Goal: Task Accomplishment & Management: Manage account settings

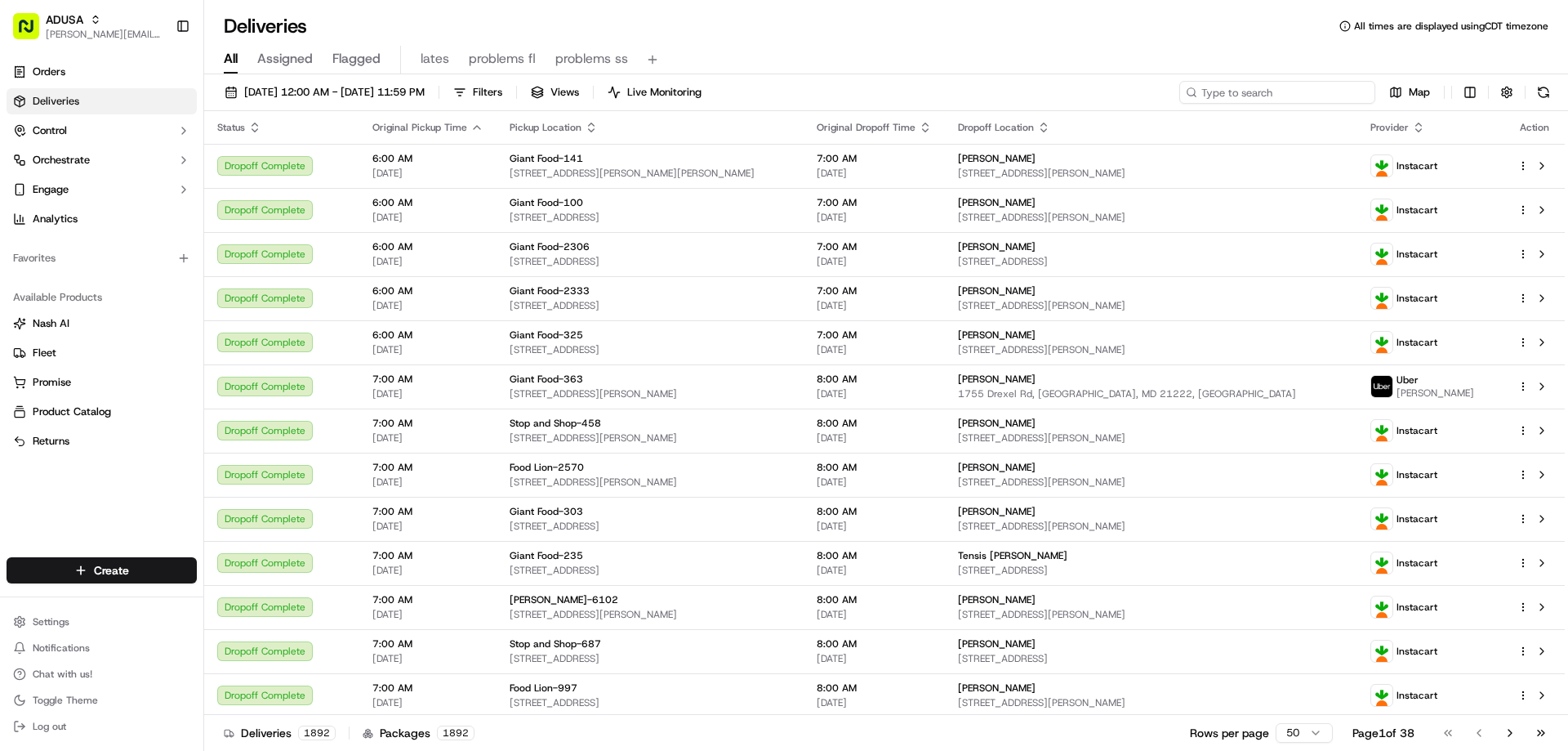
click at [1316, 87] on input at bounding box center [1277, 92] width 196 height 23
paste input "m714901115"
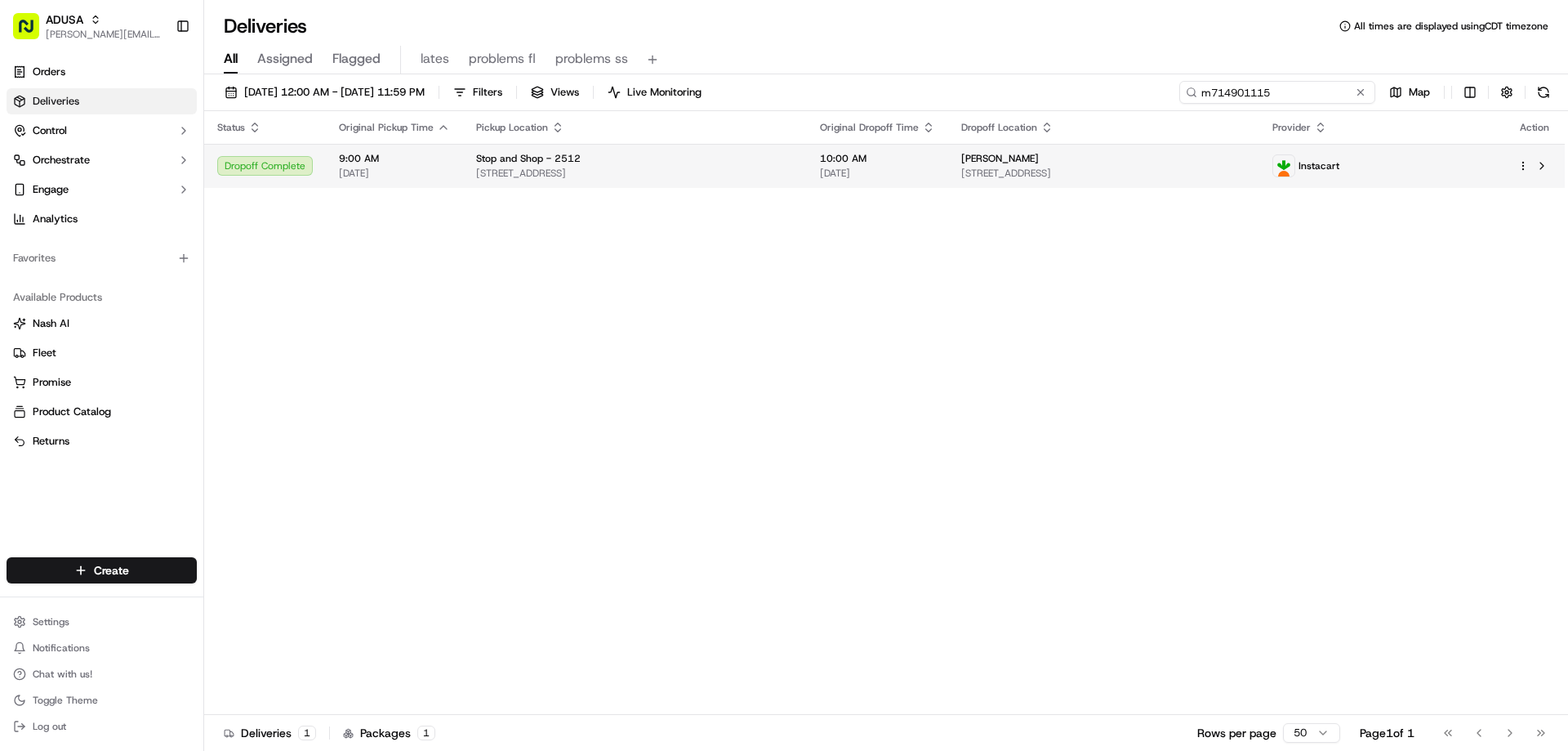
type input "m714901115"
click at [519, 160] on span "Stop and Shop - 2512" at bounding box center [528, 159] width 105 height 13
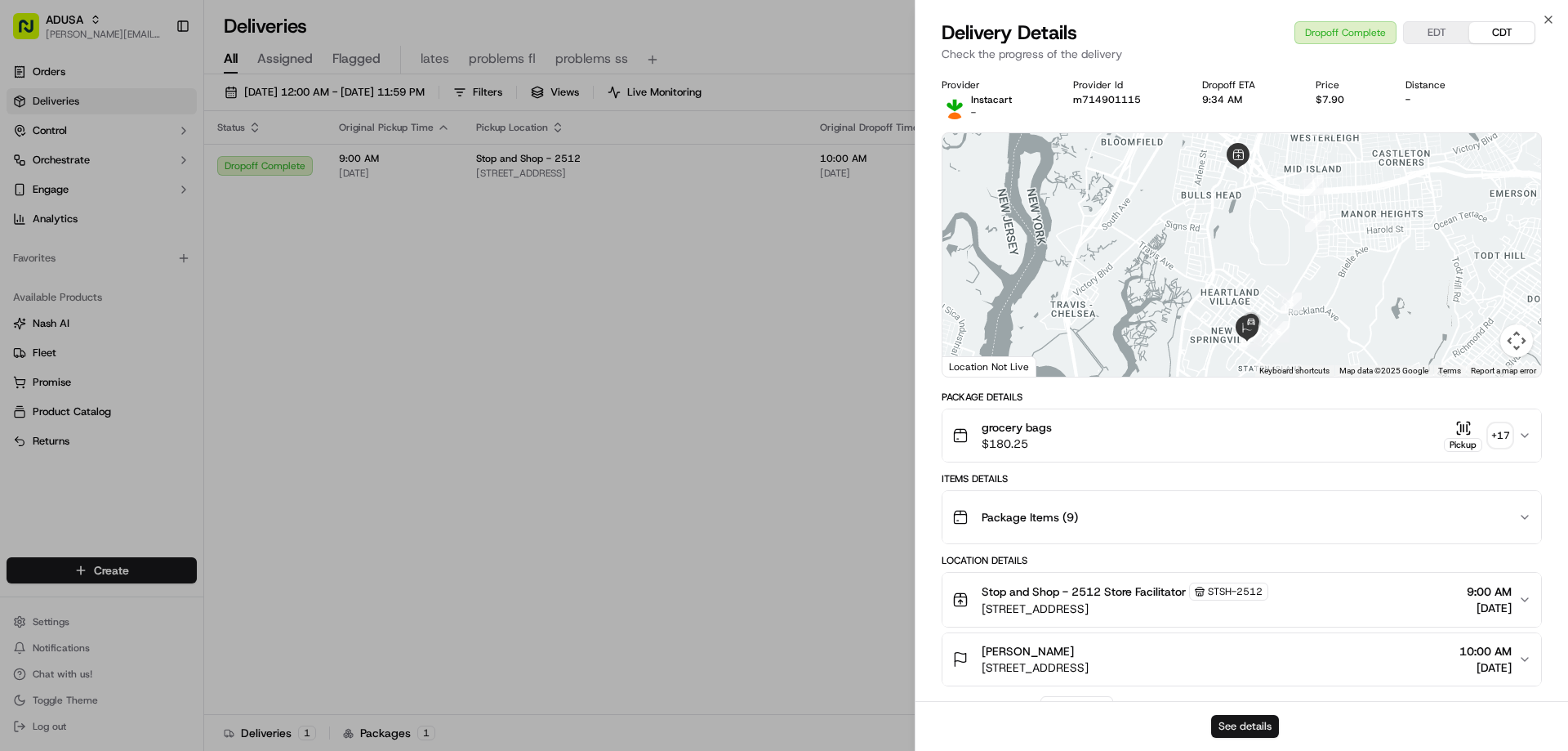
click at [1234, 723] on button "See details" at bounding box center [1245, 727] width 68 height 23
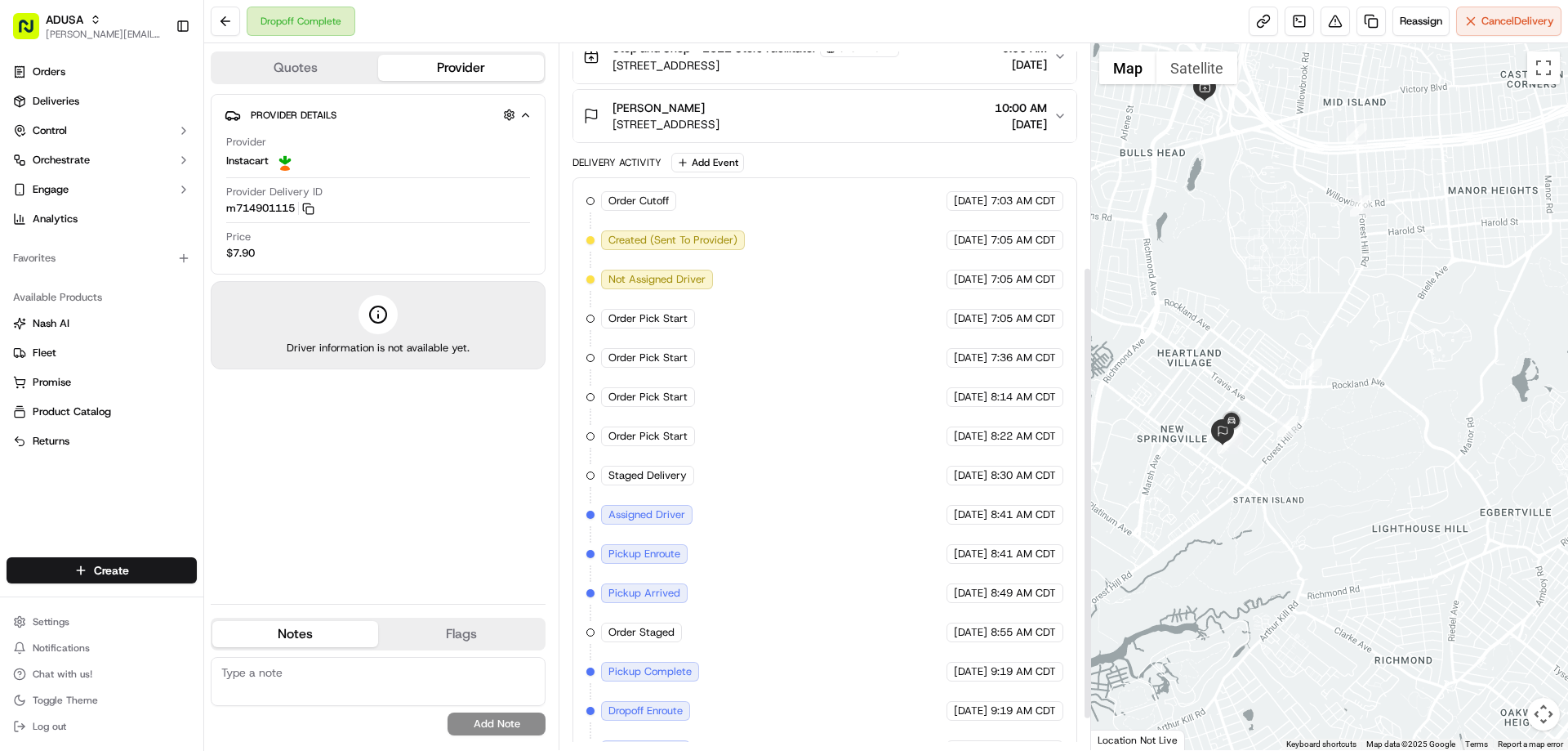
scroll to position [396, 0]
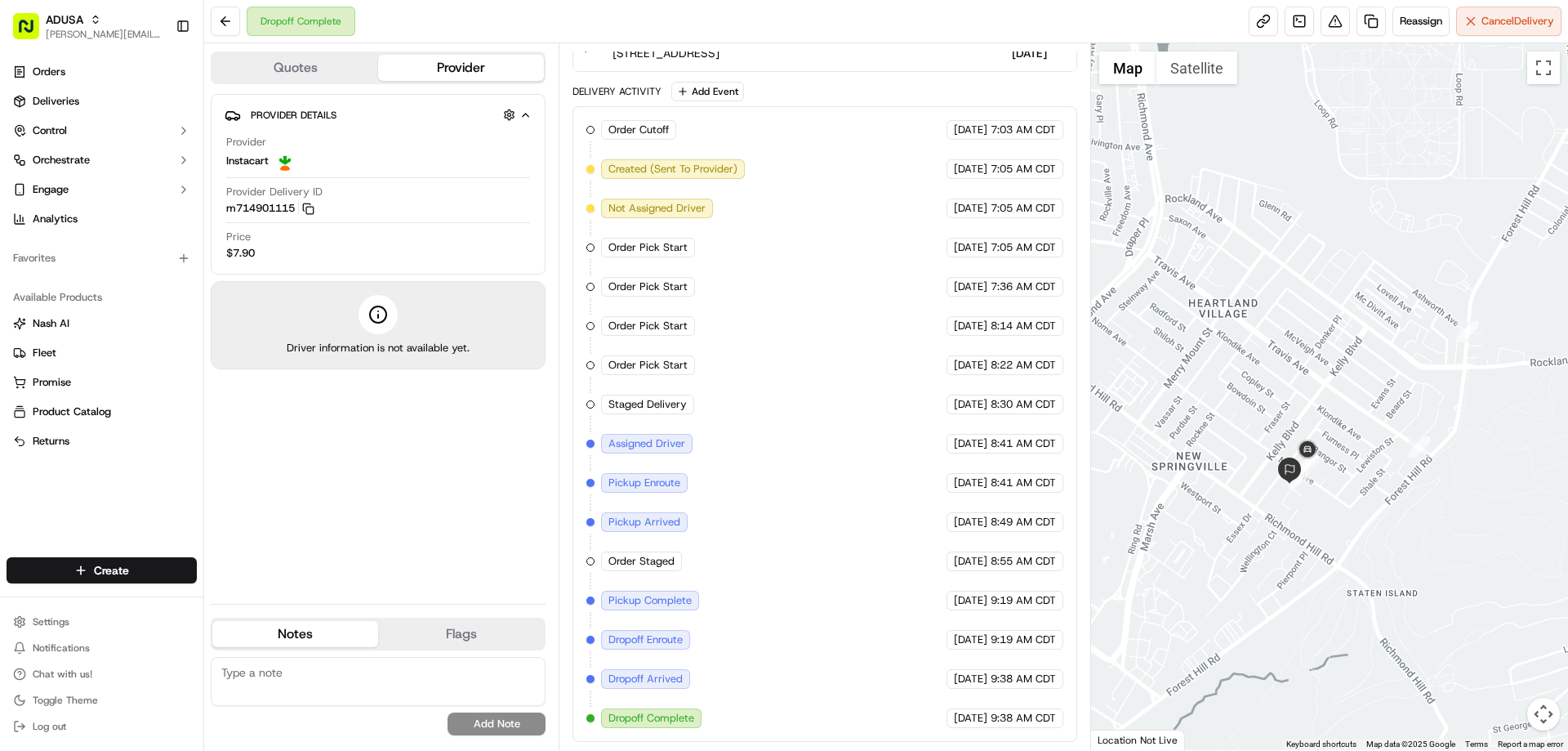
drag, startPoint x: 1274, startPoint y: 453, endPoint x: 1438, endPoint y: 546, distance: 188.5
click at [1438, 546] on div at bounding box center [1330, 396] width 478 height 707
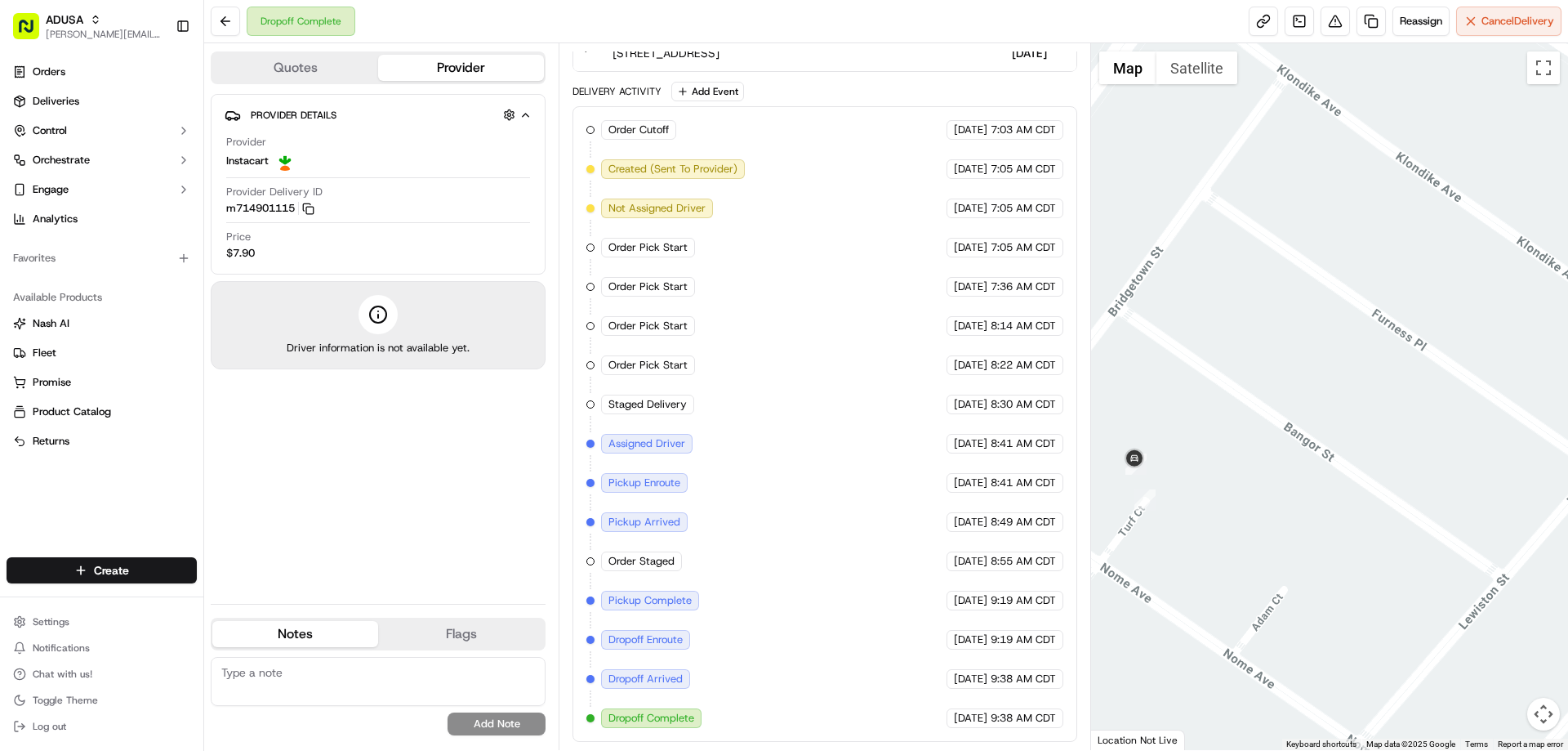
click at [266, 669] on textarea at bounding box center [378, 681] width 335 height 49
type textarea "customer said didn't receive order- gps shows order delivered to correct locati…"
click at [476, 721] on button "Add Note" at bounding box center [496, 724] width 98 height 23
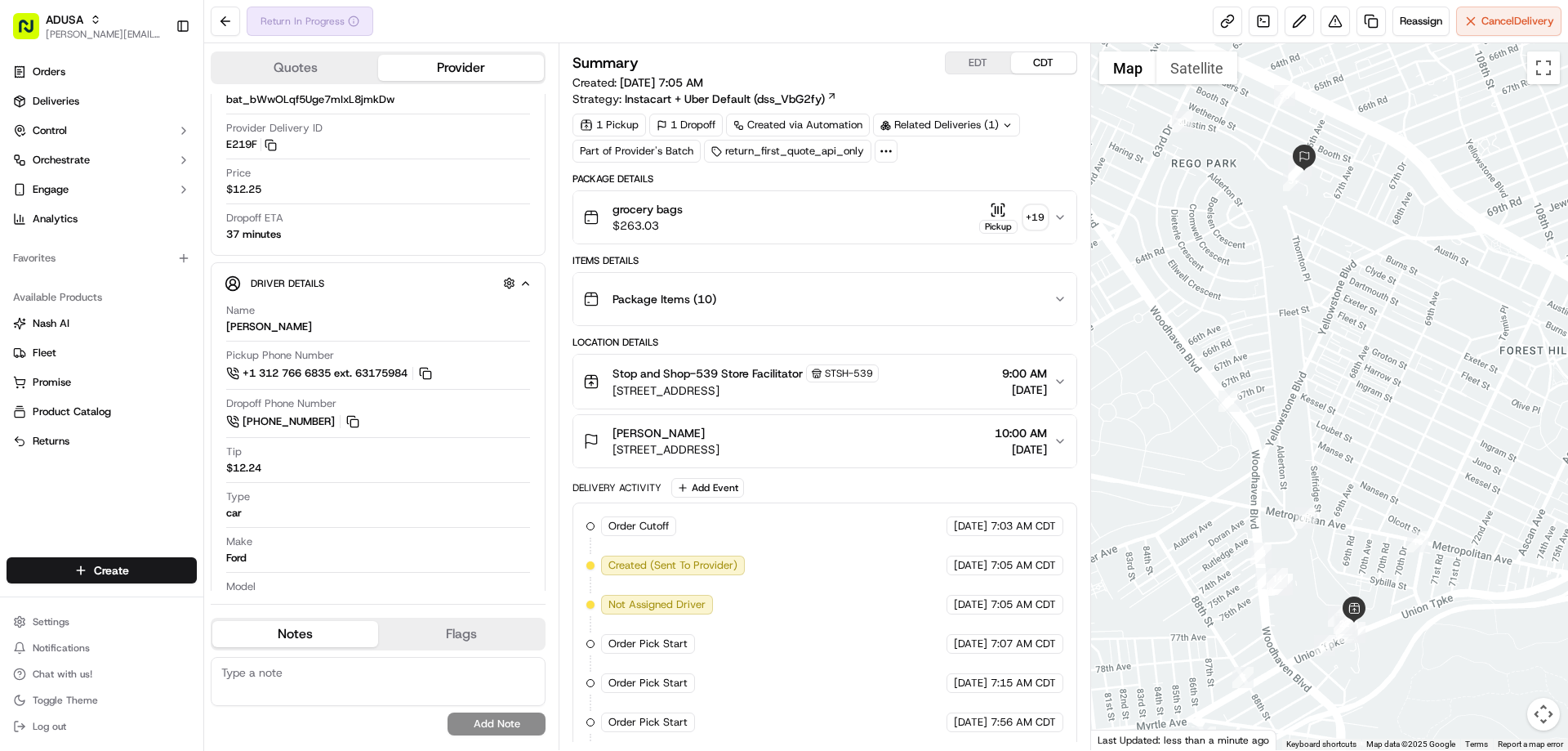
click at [762, 211] on div "grocery bags $263.03 Pickup + 19" at bounding box center [818, 217] width 470 height 32
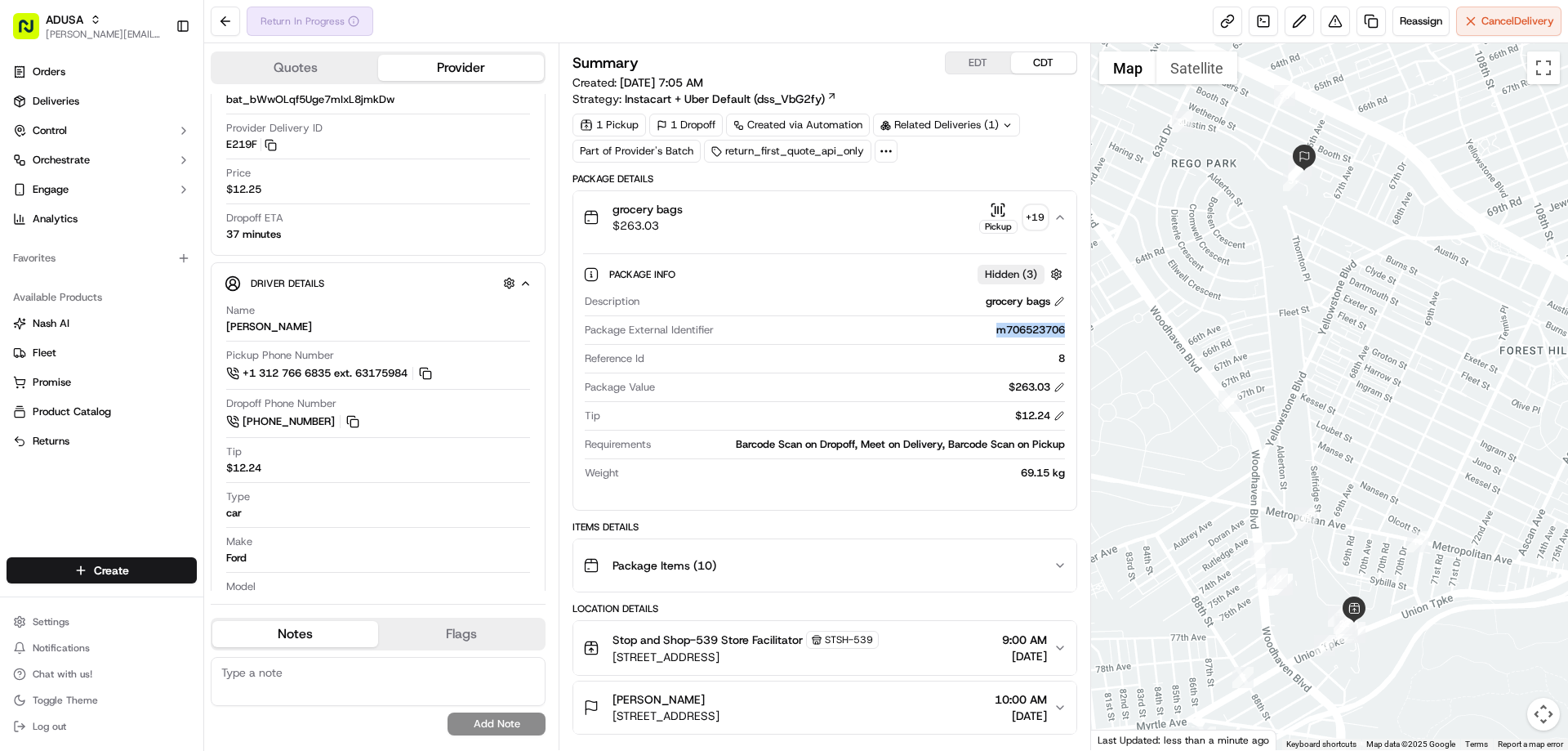
drag, startPoint x: 990, startPoint y: 332, endPoint x: 1059, endPoint y: 338, distance: 69.3
click at [1059, 338] on div "Package External Identifier m706523706" at bounding box center [824, 333] width 479 height 22
copy div "m706523706"
click at [858, 370] on div "Reference Id 8" at bounding box center [824, 362] width 479 height 22
drag, startPoint x: 989, startPoint y: 332, endPoint x: 1065, endPoint y: 335, distance: 76.1
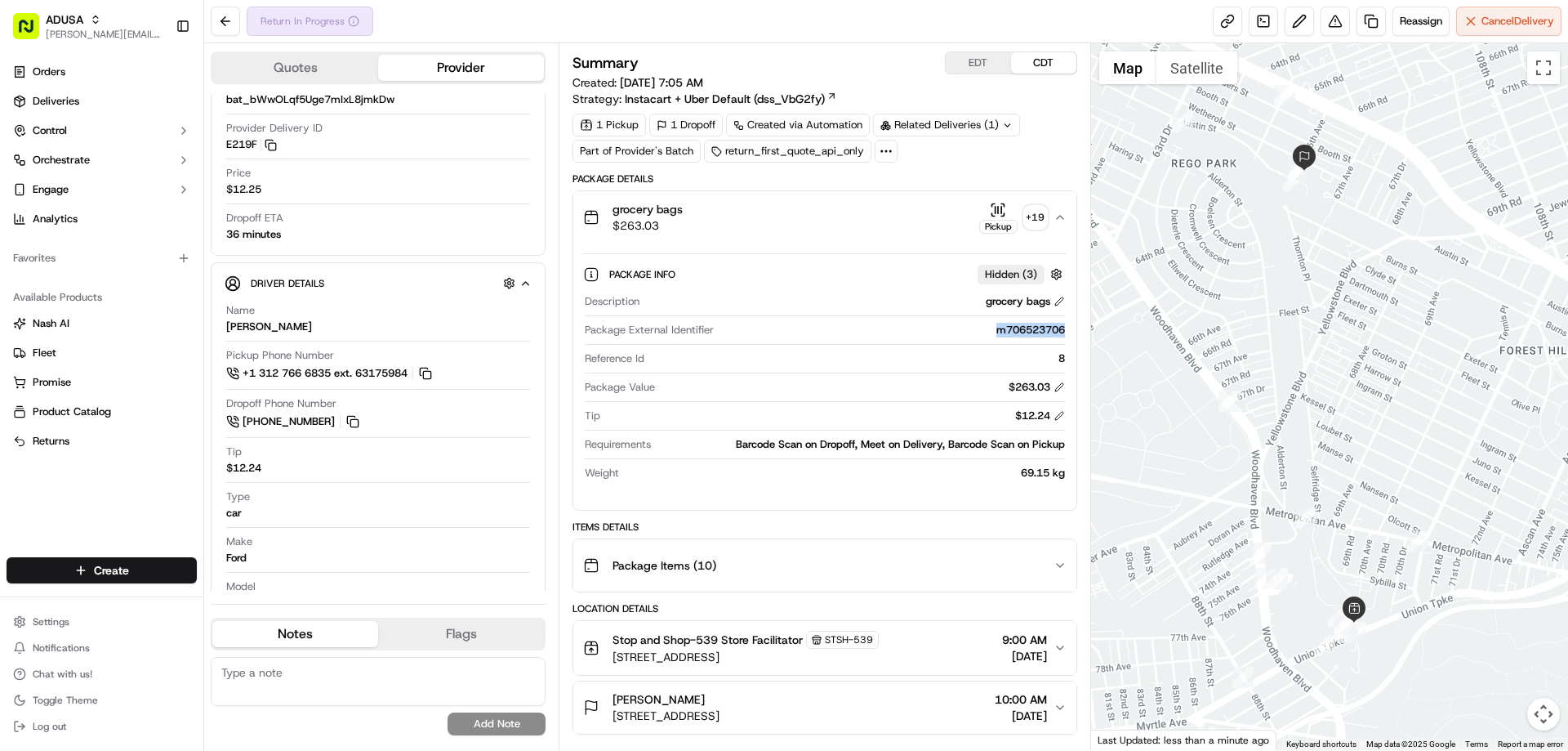
click at [1065, 335] on div "Description grocery bags Package External Identifier m706523706 Reference Id 8 …" at bounding box center [824, 387] width 483 height 199
copy div "m706523706"
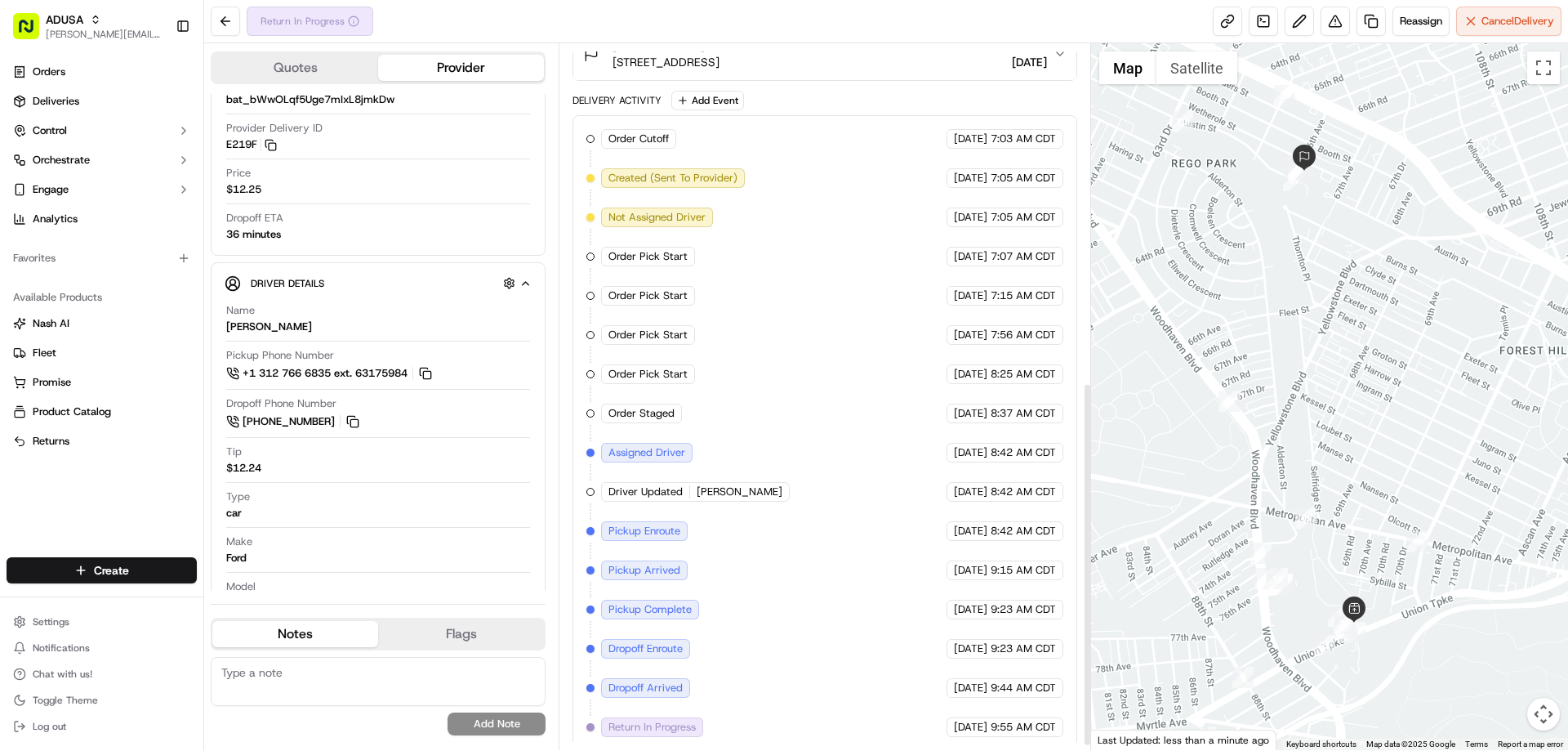
scroll to position [662, 0]
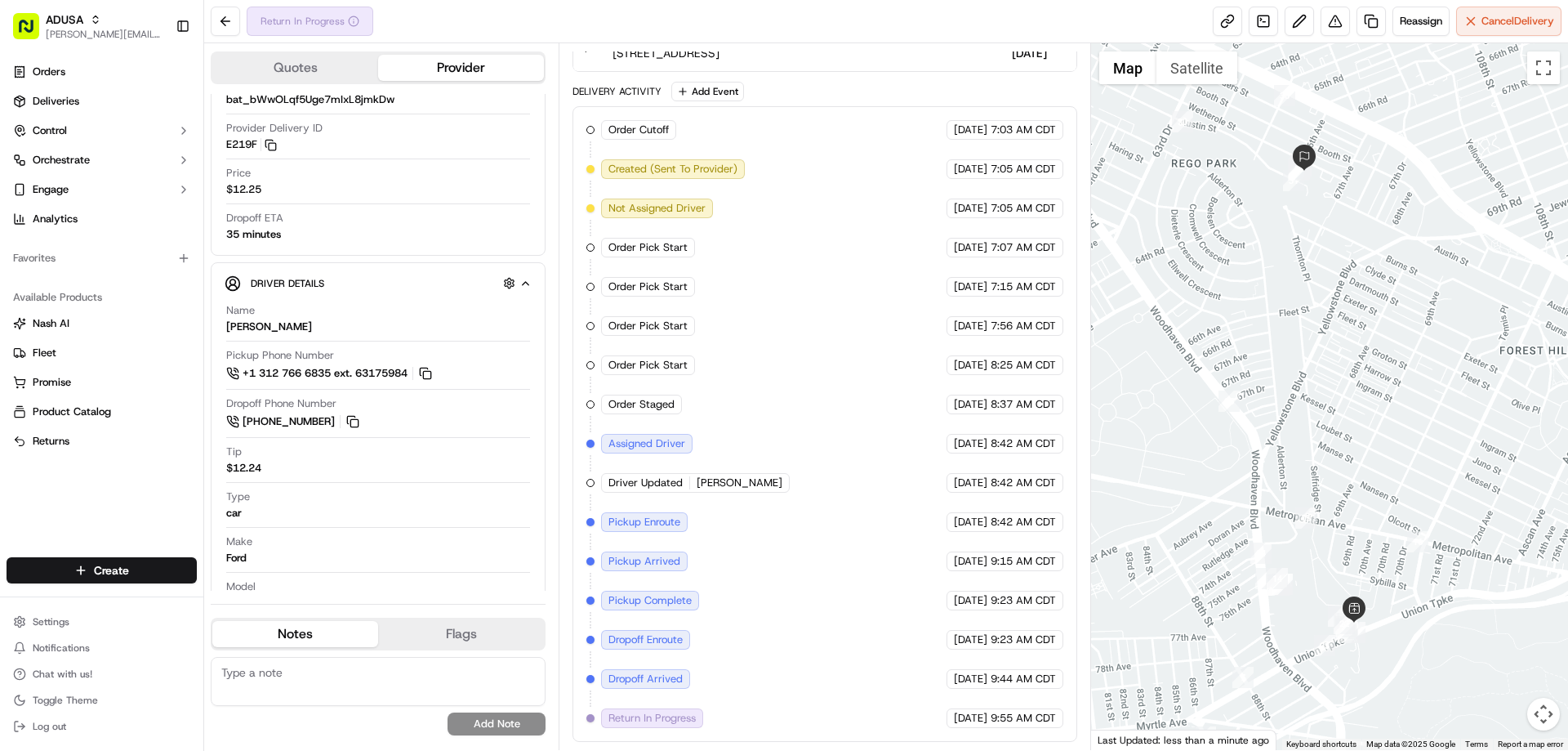
click at [245, 677] on textarea at bounding box center [378, 681] width 335 height 49
type textarea "NAH"
click at [492, 729] on button "Add Note" at bounding box center [496, 724] width 98 height 23
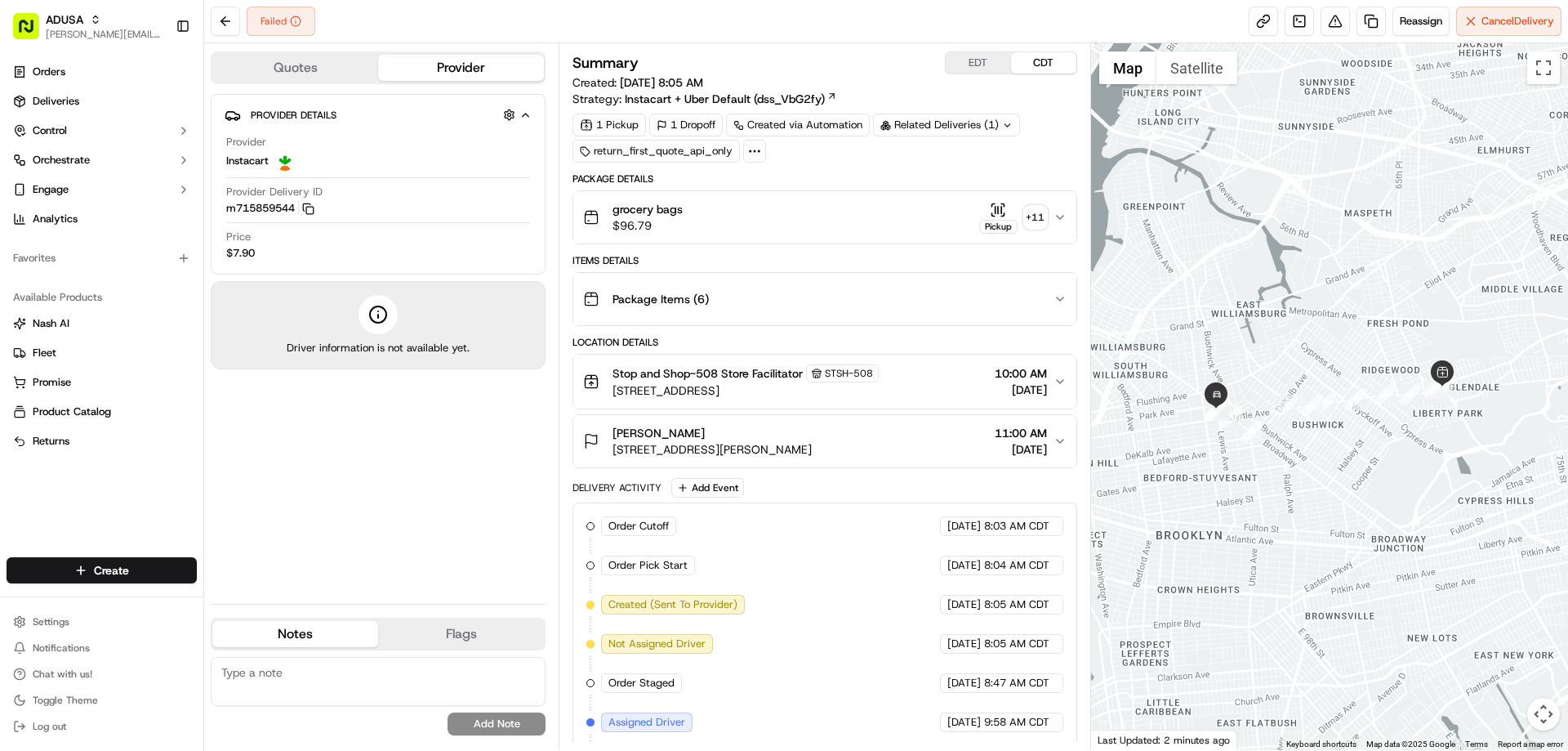
click at [702, 213] on div "grocery bags $96.79 Pickup + 11" at bounding box center [818, 217] width 470 height 32
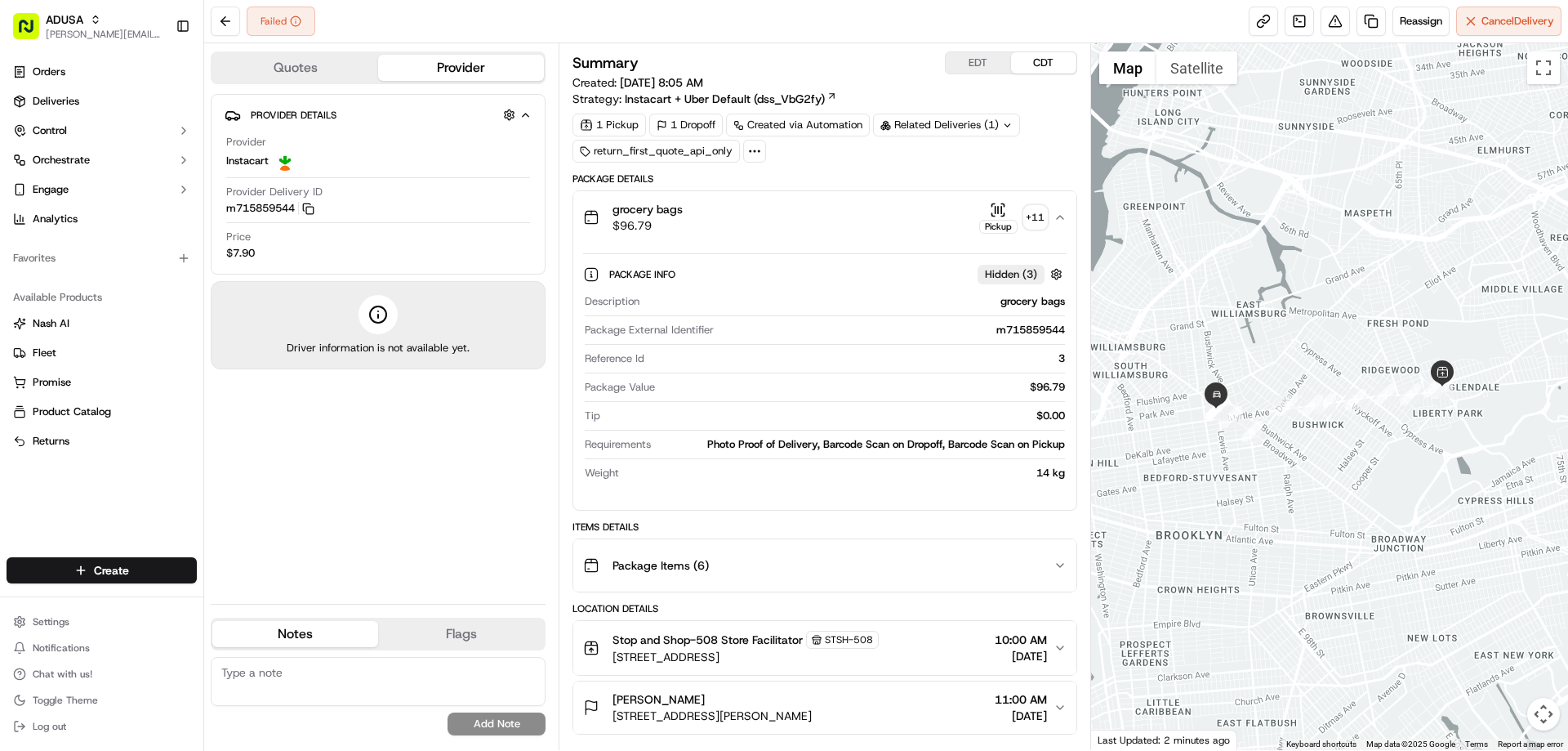
drag, startPoint x: 988, startPoint y: 338, endPoint x: 1012, endPoint y: 341, distance: 24.2
click at [1012, 341] on div "Package External Identifier m715859544" at bounding box center [824, 333] width 479 height 22
drag, startPoint x: 978, startPoint y: 336, endPoint x: 1049, endPoint y: 338, distance: 71.0
click at [1049, 338] on div "Package External Identifier m715859544" at bounding box center [824, 333] width 479 height 22
copy div "m715859544"
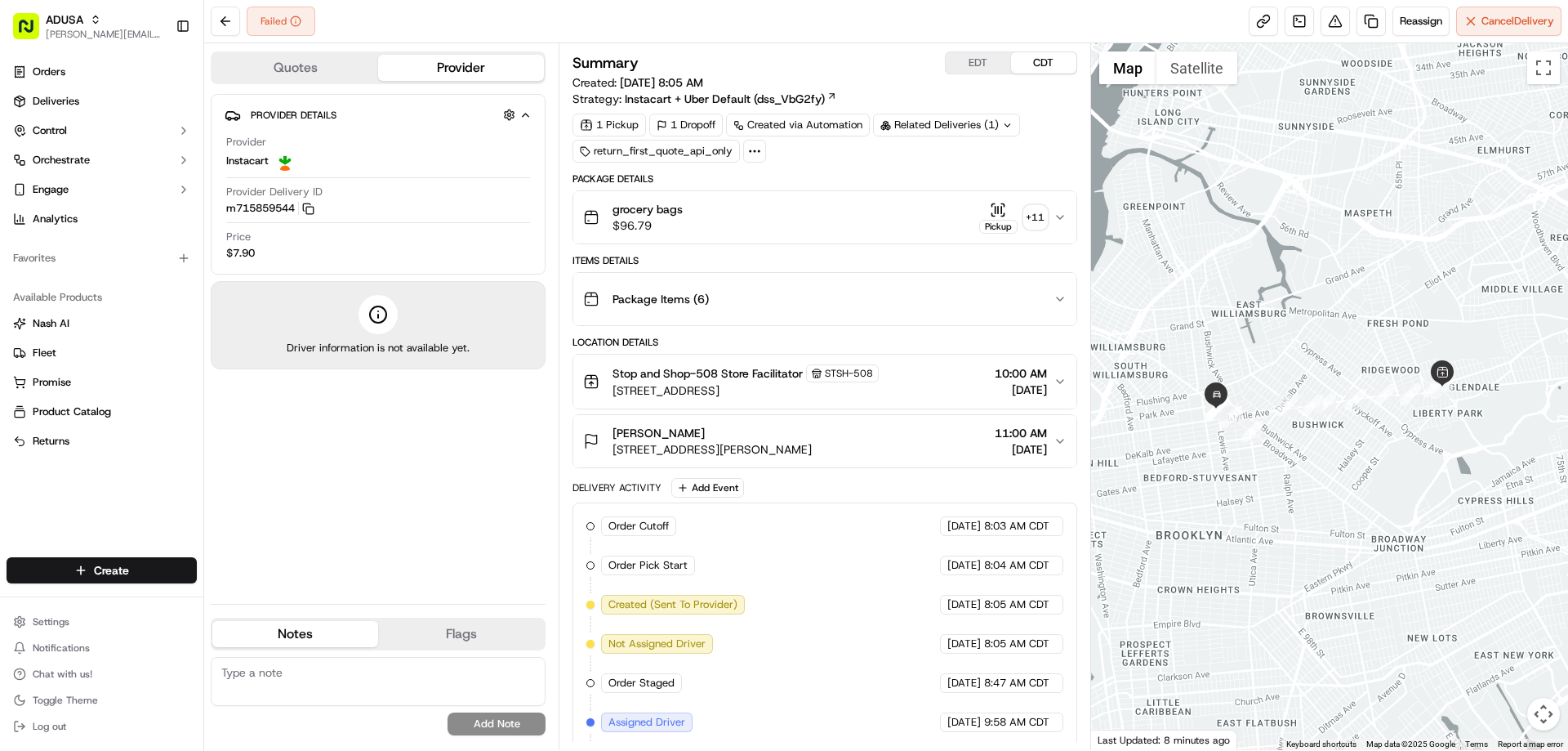
click at [254, 674] on textarea at bounding box center [378, 681] width 335 height 49
type textarea "d"
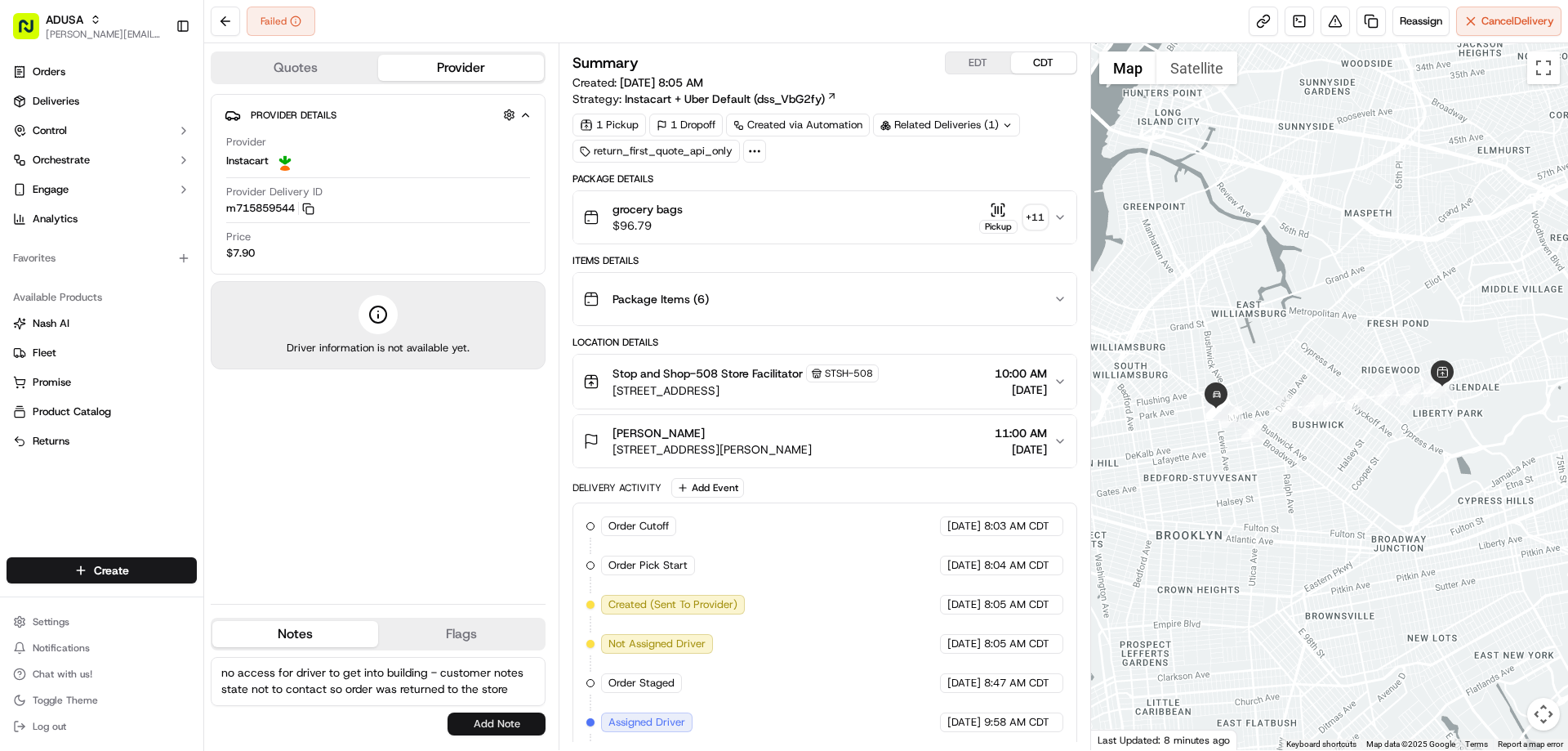
type textarea "no access for driver to get into building - customer notes state not to contact…"
click at [483, 726] on button "Add Note" at bounding box center [496, 724] width 98 height 23
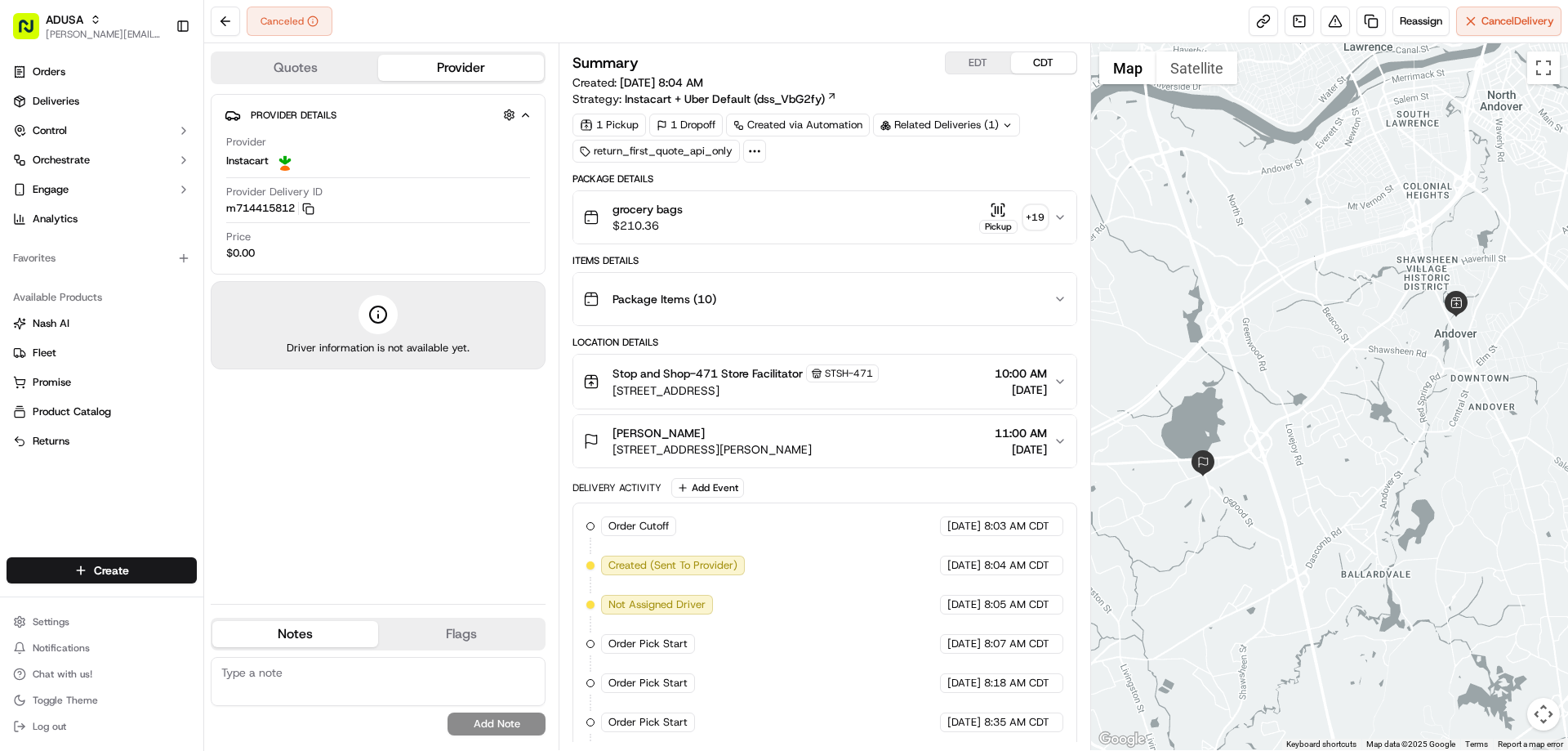
click at [717, 210] on div "grocery bags $210.36 Pickup + 19" at bounding box center [818, 217] width 470 height 32
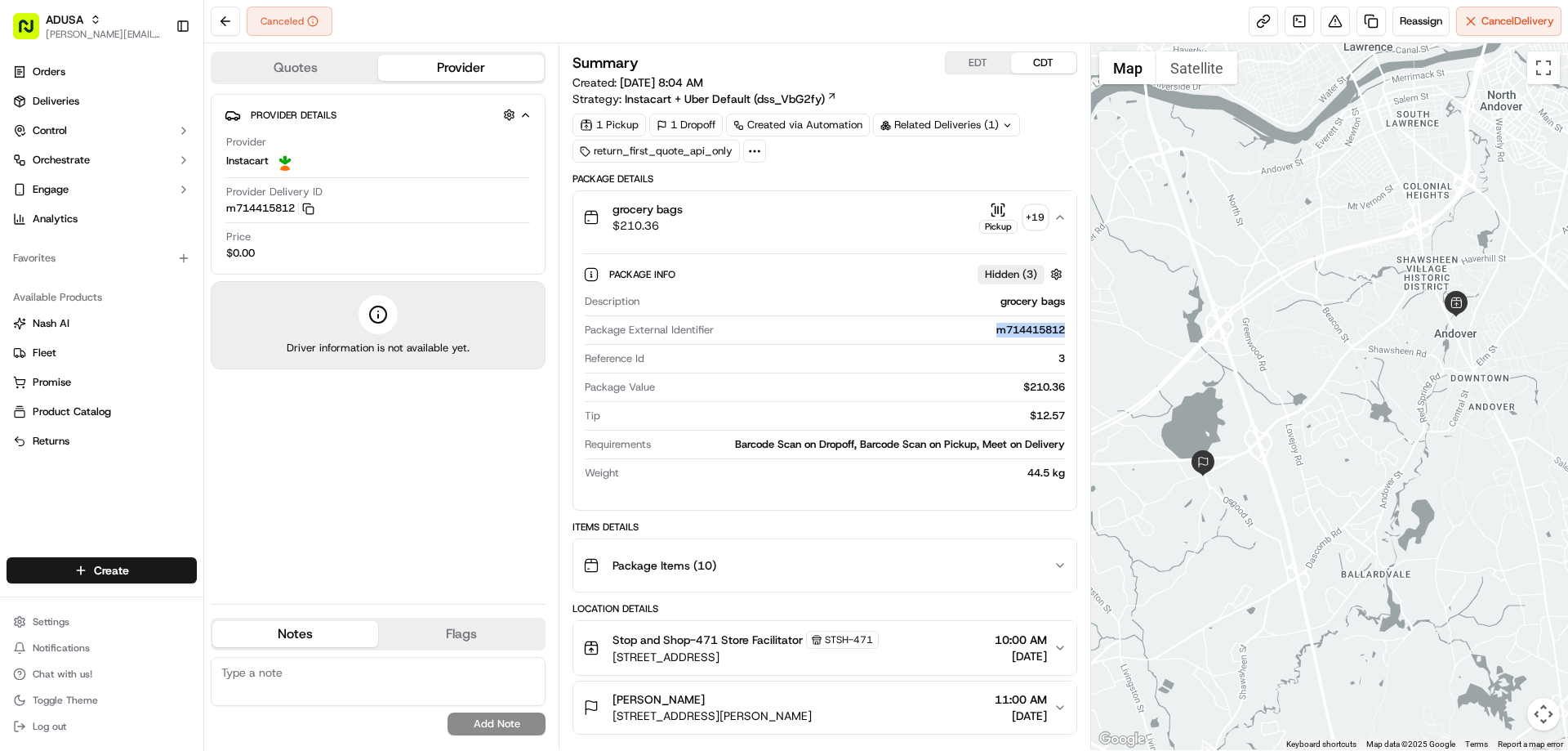
drag, startPoint x: 994, startPoint y: 334, endPoint x: 1054, endPoint y: 340, distance: 60.3
click at [1054, 340] on div "Package External Identifier m714415812" at bounding box center [824, 333] width 479 height 22
copy div "m714415812"
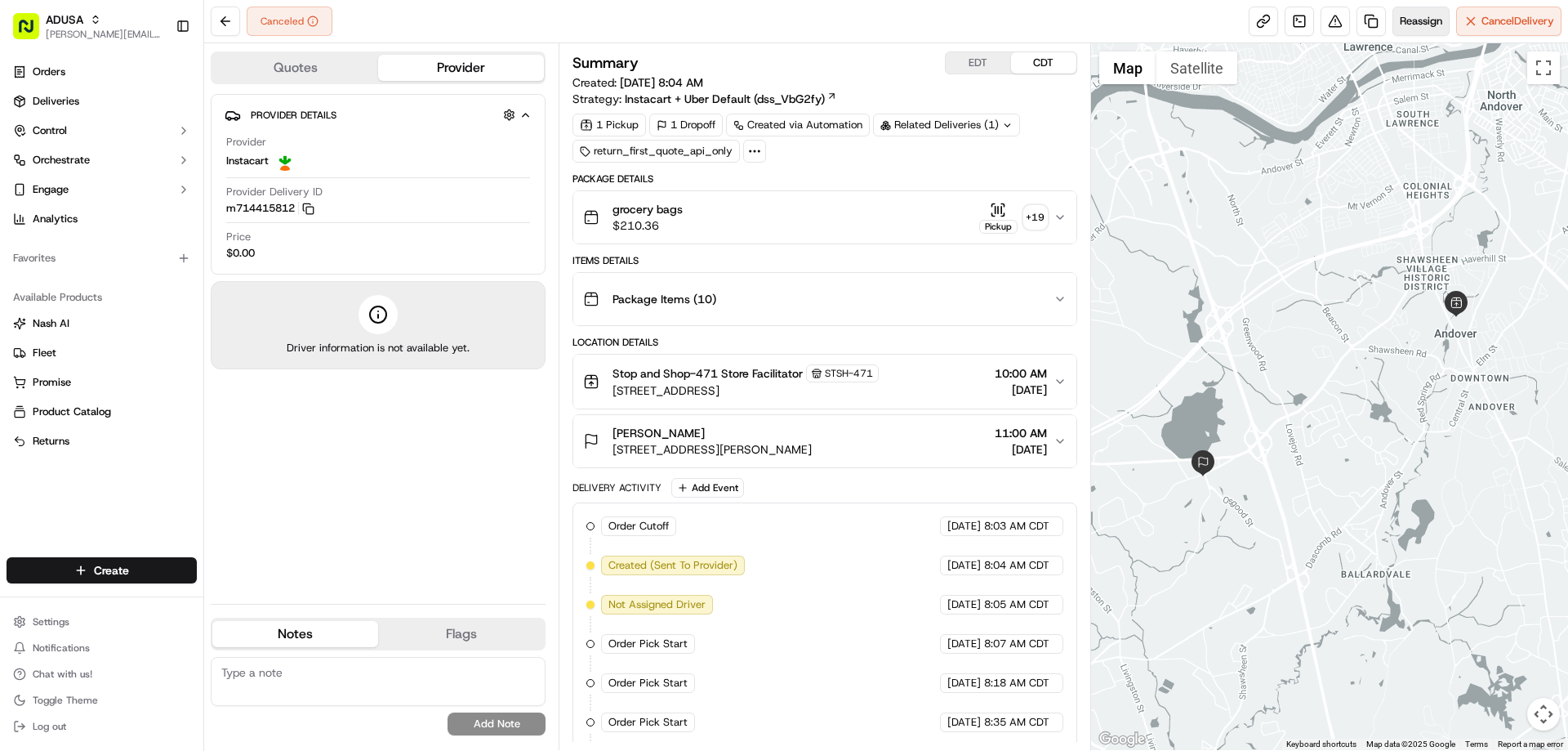
click at [1412, 17] on span "Reassign" at bounding box center [1421, 21] width 42 height 14
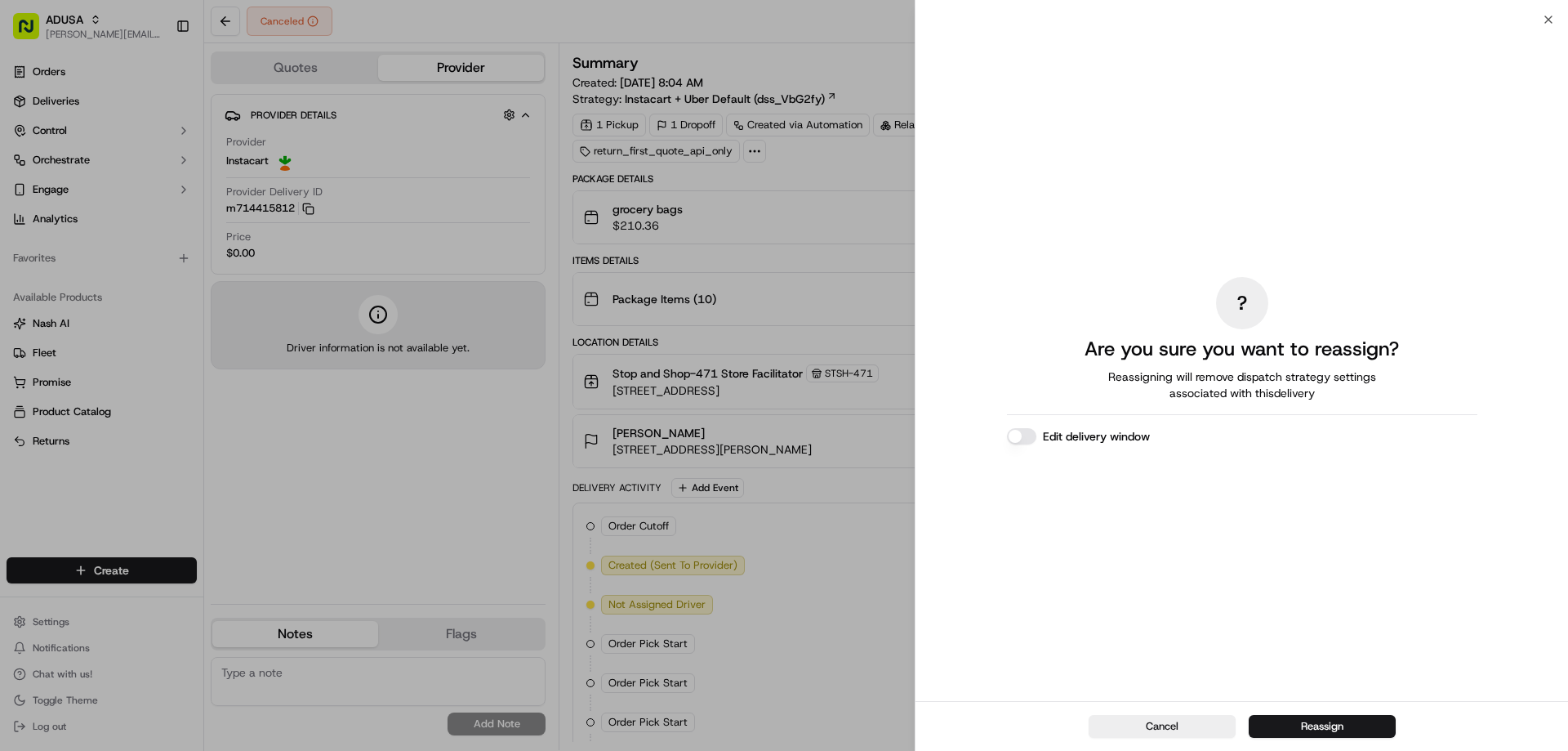
click at [1123, 438] on label "Edit delivery window" at bounding box center [1096, 436] width 107 height 16
click at [1037, 438] on button "Edit delivery window" at bounding box center [1021, 436] width 30 height 16
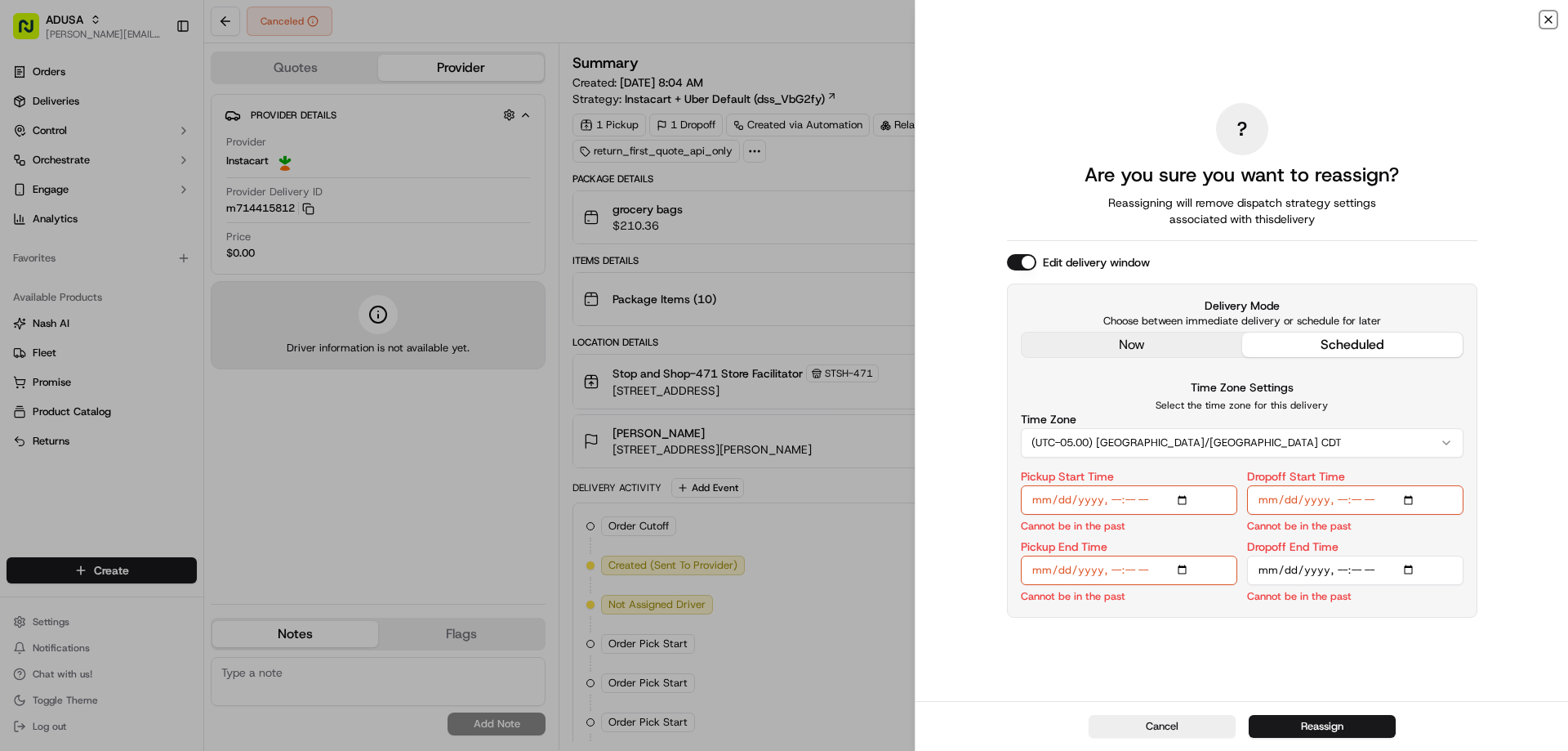
click at [1548, 14] on icon "button" at bounding box center [1548, 20] width 13 height 13
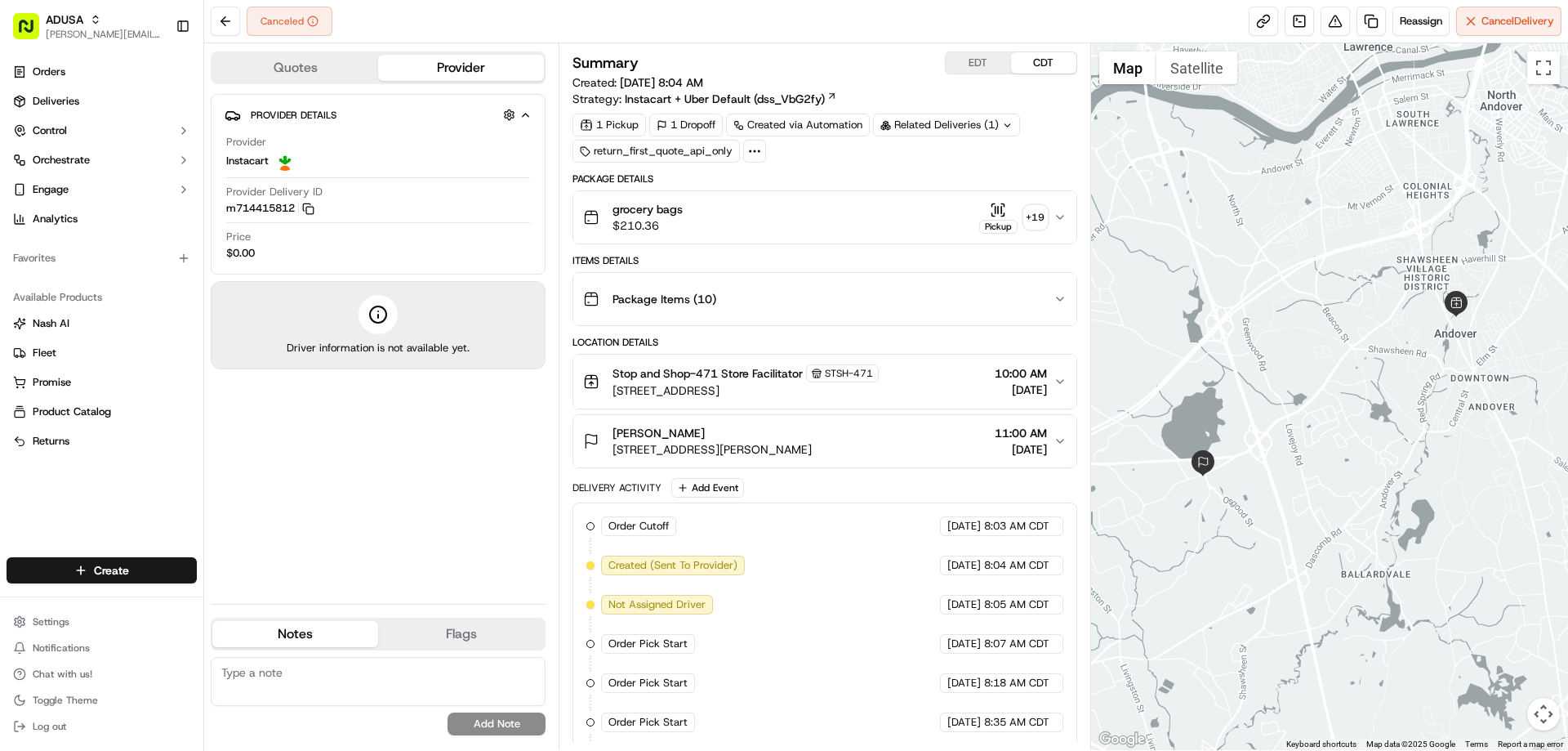
drag, startPoint x: 271, startPoint y: 679, endPoint x: 298, endPoint y: 573, distance: 109.4
click at [271, 675] on textarea at bounding box center [378, 681] width 335 height 49
drag, startPoint x: 398, startPoint y: 695, endPoint x: 444, endPoint y: 543, distance: 158.8
click at [402, 686] on textarea "store gave this order to another shopper in error so order needs to be fully re…" at bounding box center [378, 681] width 335 height 49
type textarea "store gave this order to another shopper in error so order needs to be fully re…"
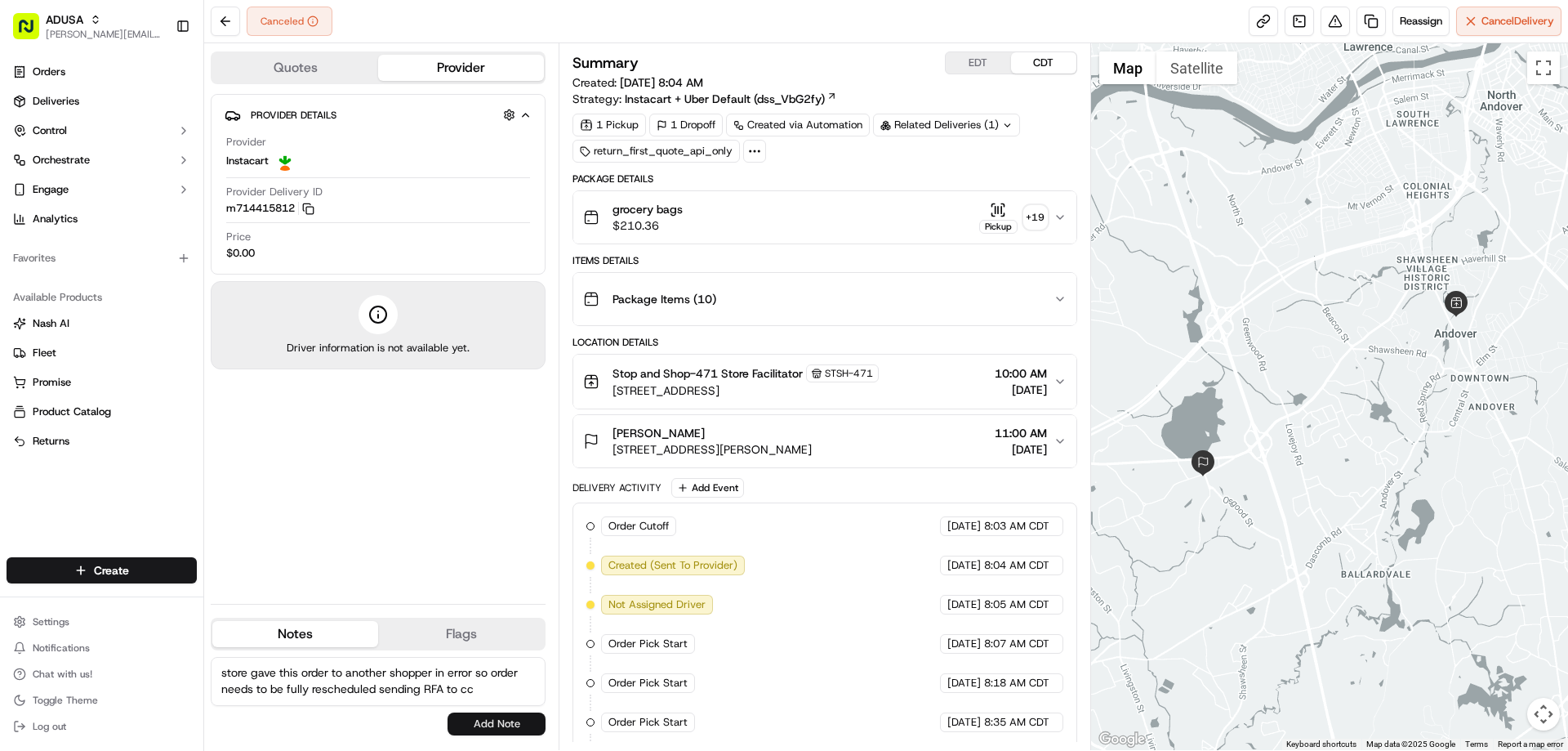
click at [480, 719] on button "Add Note" at bounding box center [496, 724] width 98 height 23
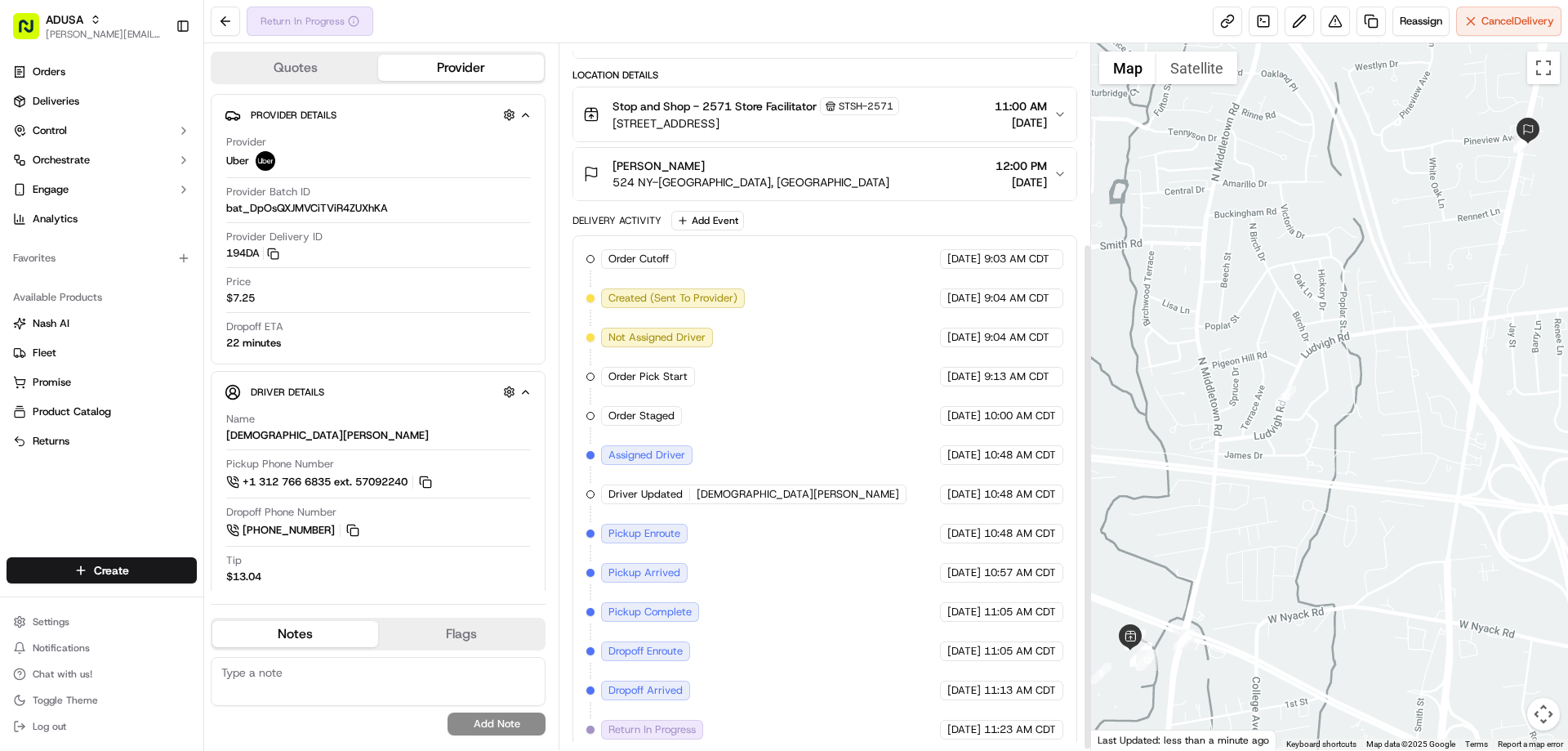
scroll to position [279, 0]
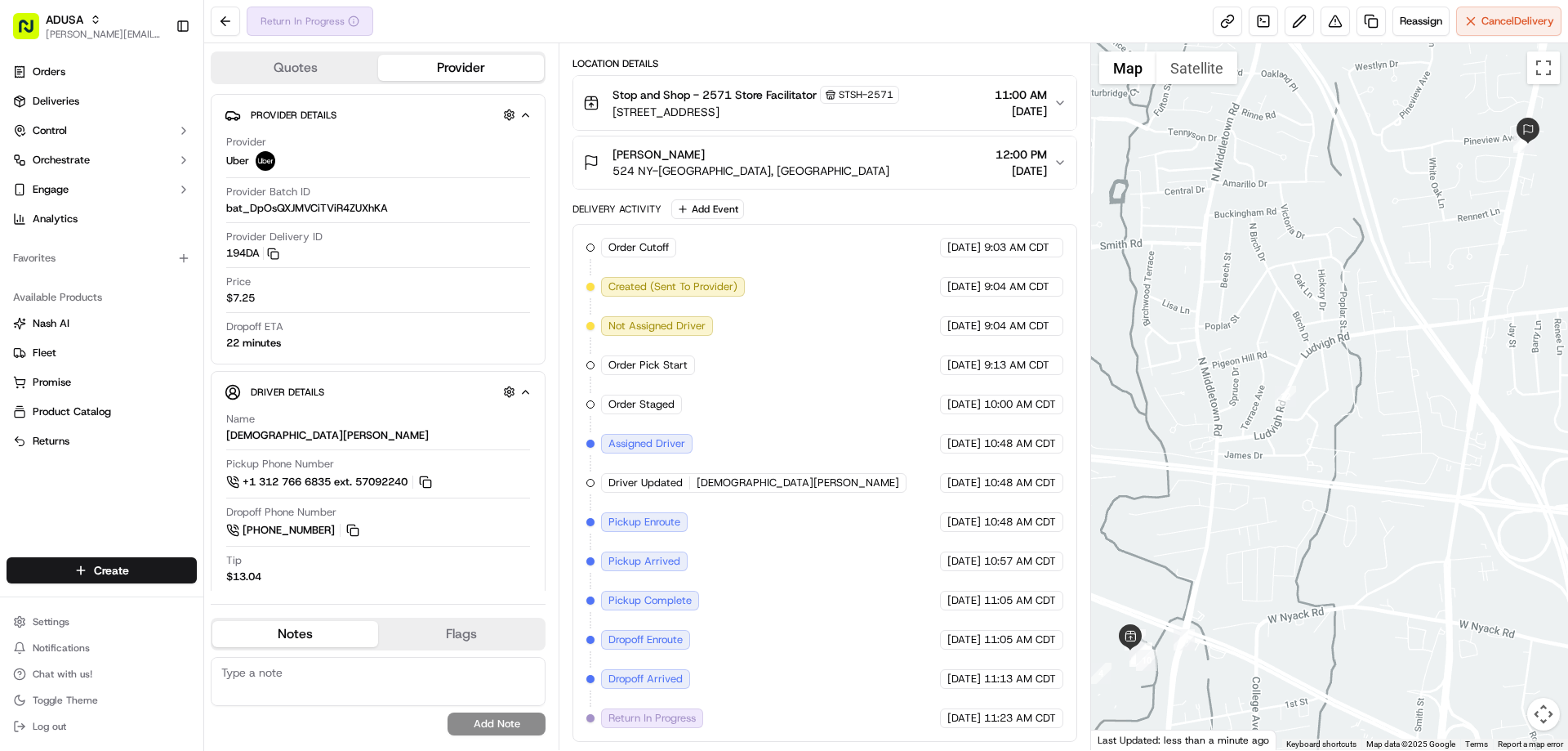
click at [306, 668] on textarea at bounding box center [378, 681] width 335 height 49
type textarea "NAH"
click at [456, 726] on button "Add Note" at bounding box center [496, 724] width 98 height 23
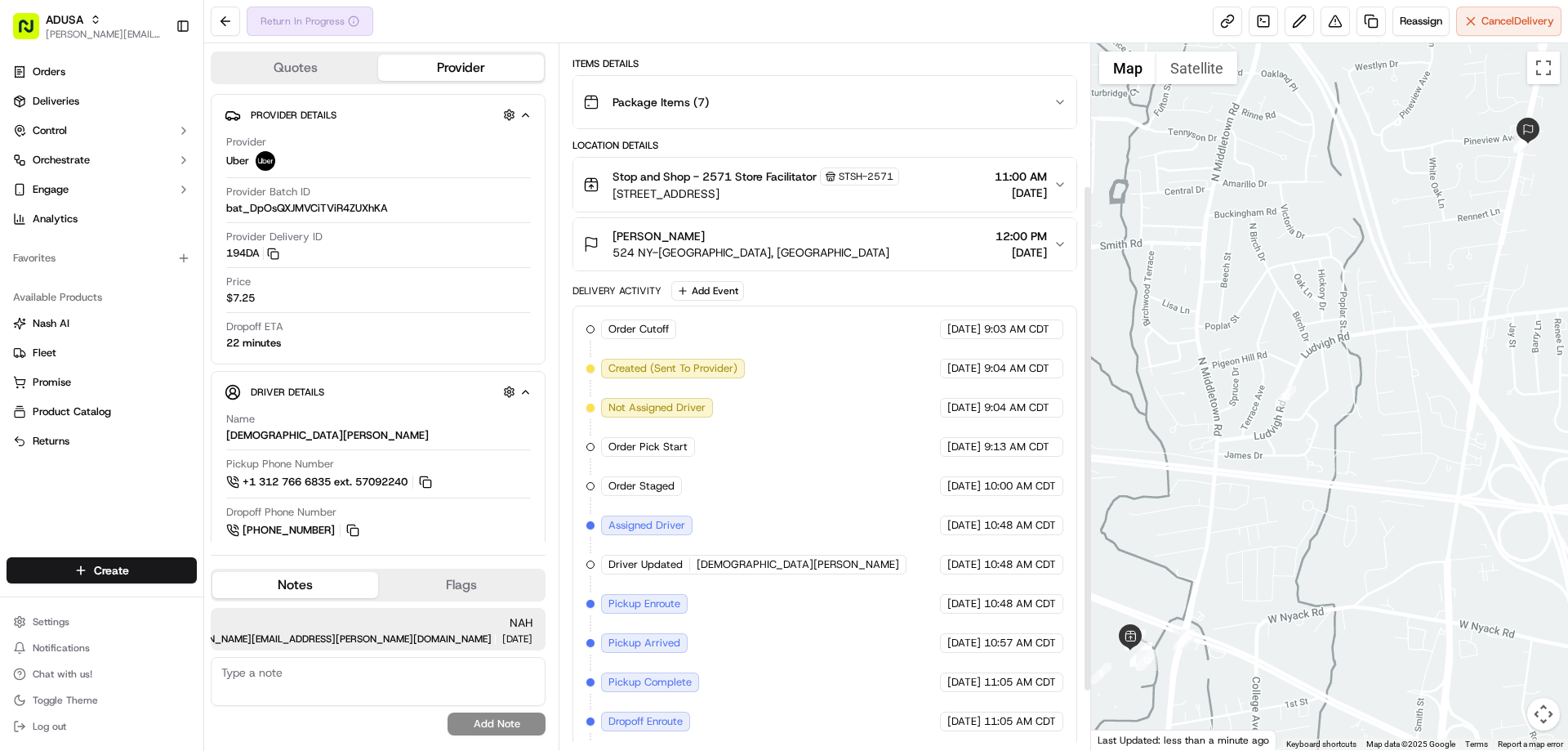
scroll to position [0, 0]
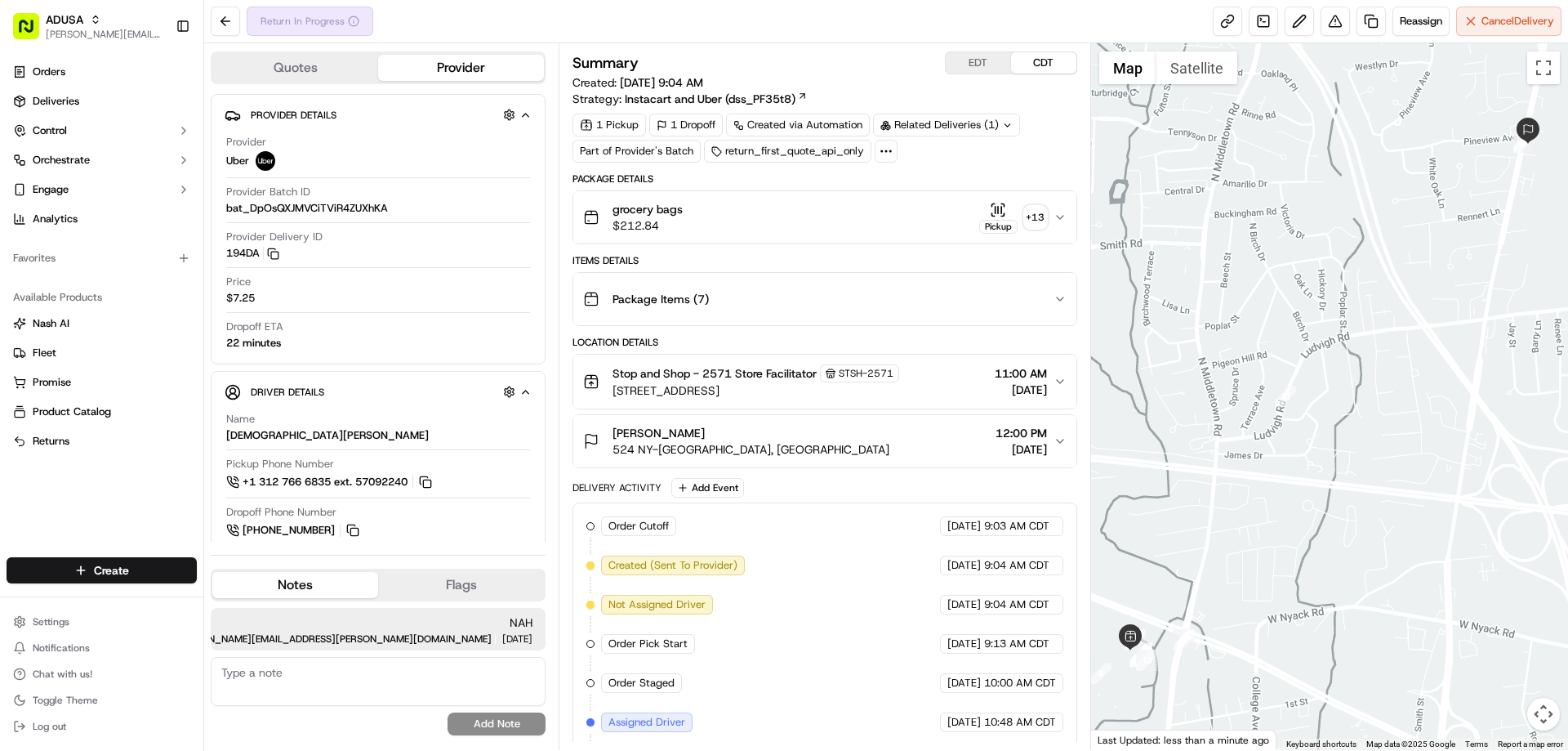
click at [748, 217] on div "grocery bags $212.84 Pickup + 13" at bounding box center [818, 217] width 470 height 32
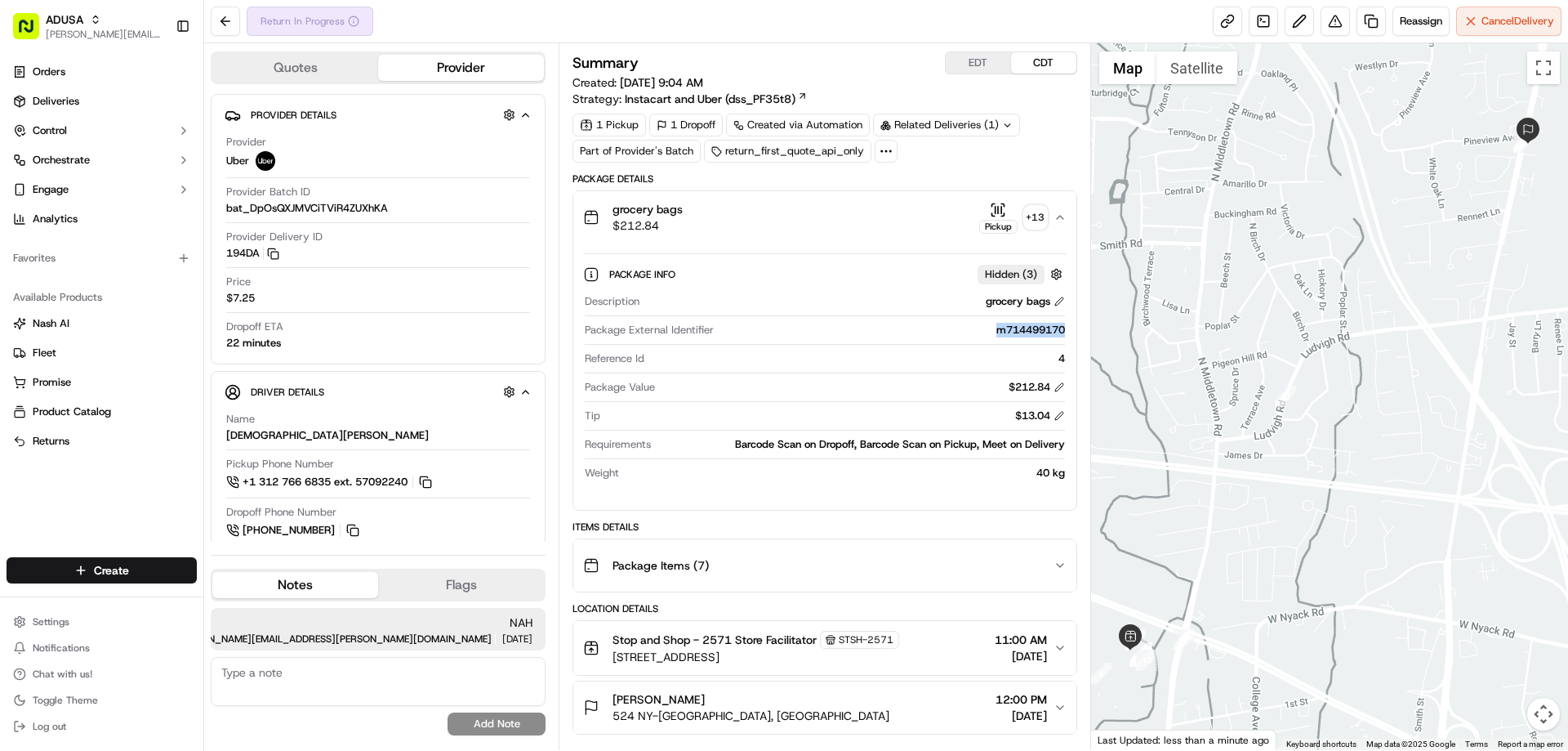
drag, startPoint x: 983, startPoint y: 332, endPoint x: 1058, endPoint y: 339, distance: 75.3
click at [1058, 339] on div "Package External Identifier m714499170" at bounding box center [824, 333] width 479 height 22
copy div "m714499170"
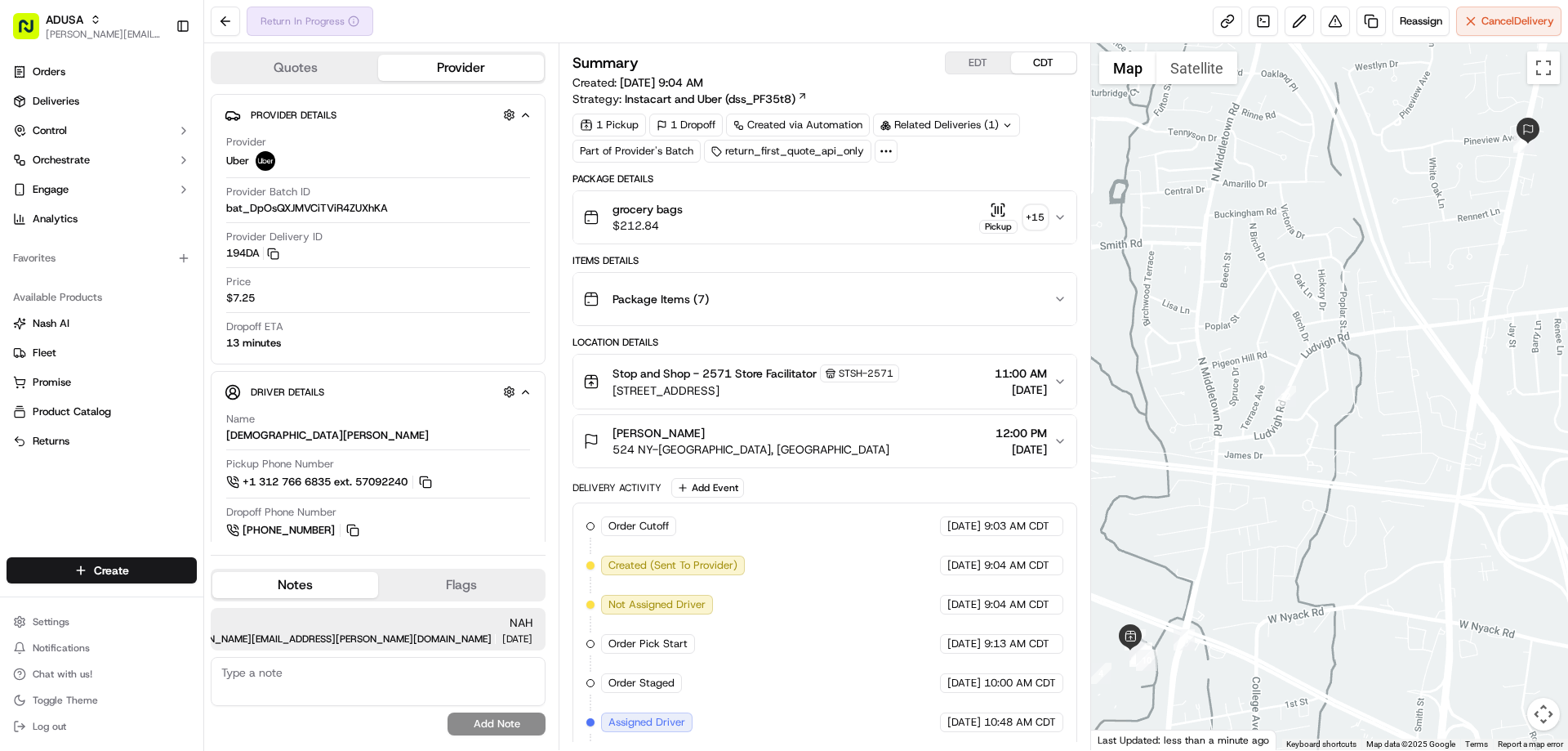
drag, startPoint x: 684, startPoint y: 209, endPoint x: 573, endPoint y: 203, distance: 111.2
click at [682, 219] on div "grocery bags $212.84 Pickup + 15" at bounding box center [818, 217] width 470 height 32
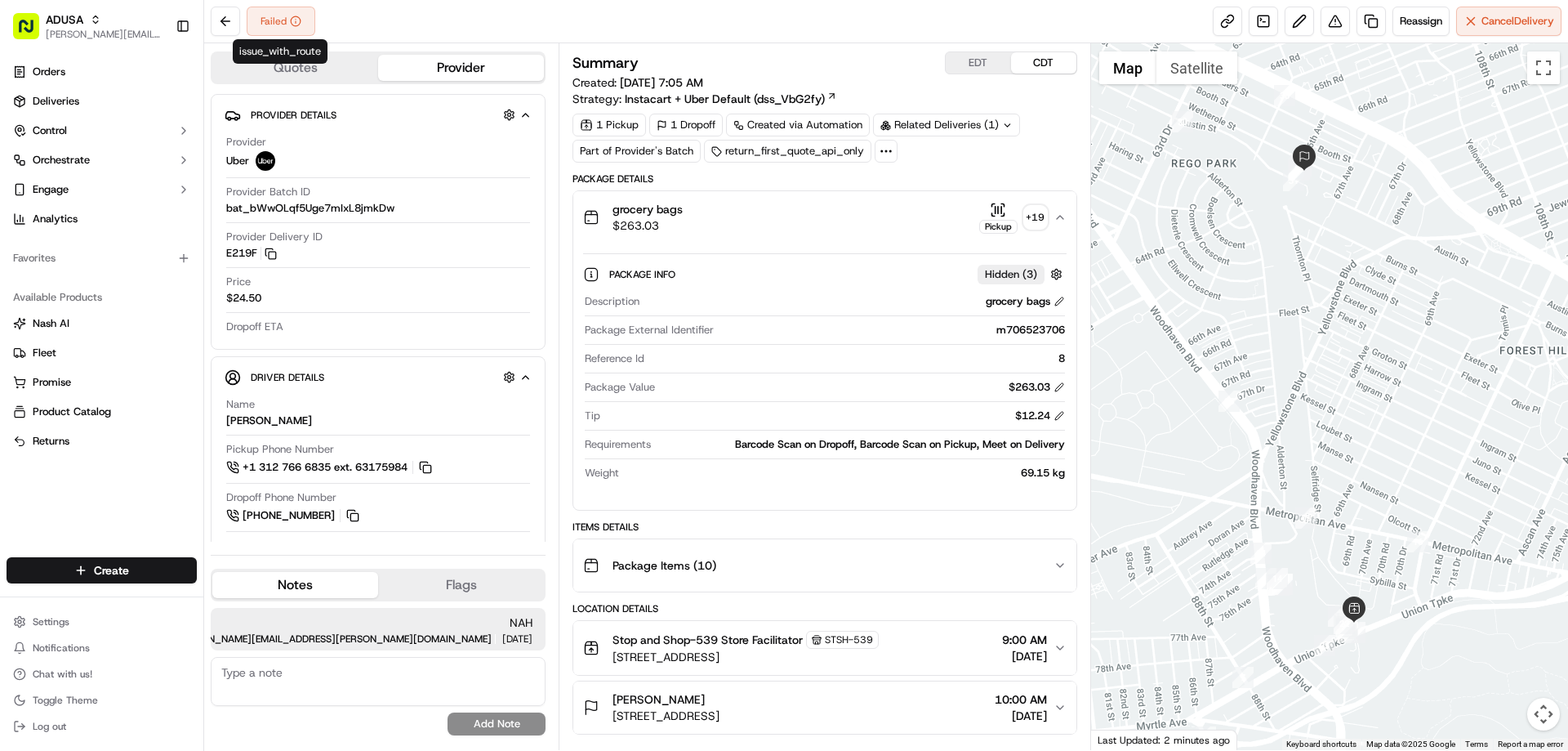
scroll to position [662, 0]
